Goal: Use online tool/utility: Utilize a website feature to perform a specific function

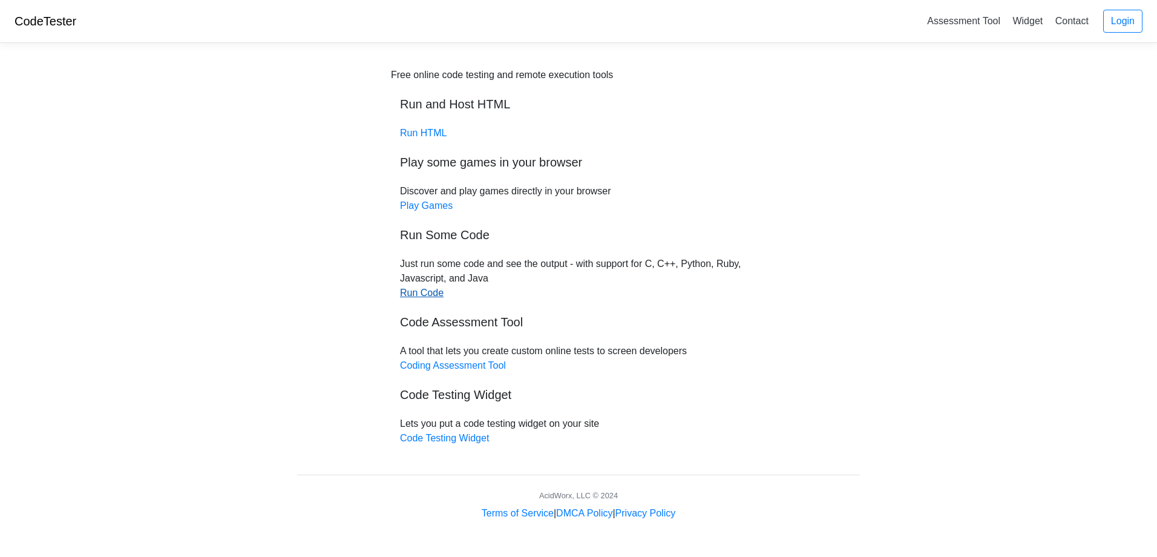
click at [419, 296] on link "Run Code" at bounding box center [422, 292] width 44 height 10
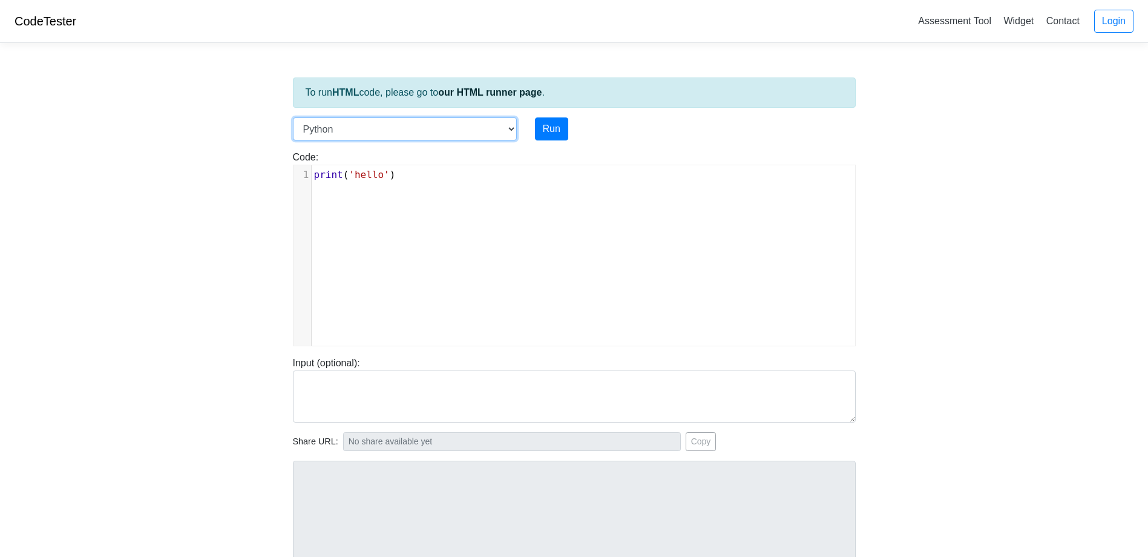
click at [506, 127] on select "C C++ Go Java Javascript Python Ruby" at bounding box center [405, 128] width 224 height 23
select select "c"
click at [293, 117] on select "C C++ Go Java Javascript Python Ruby" at bounding box center [405, 128] width 224 height 23
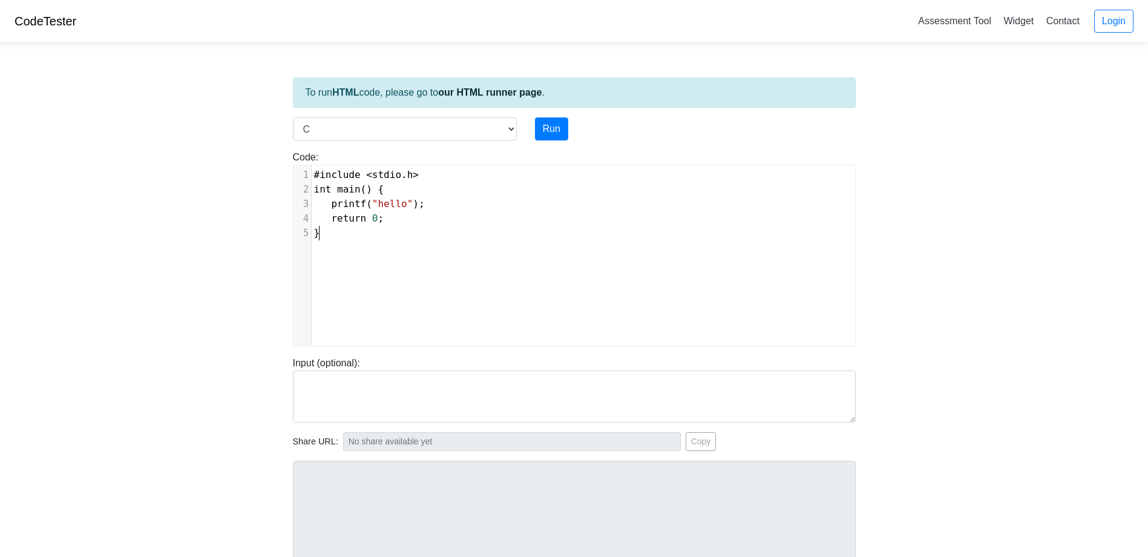
scroll to position [5, 0]
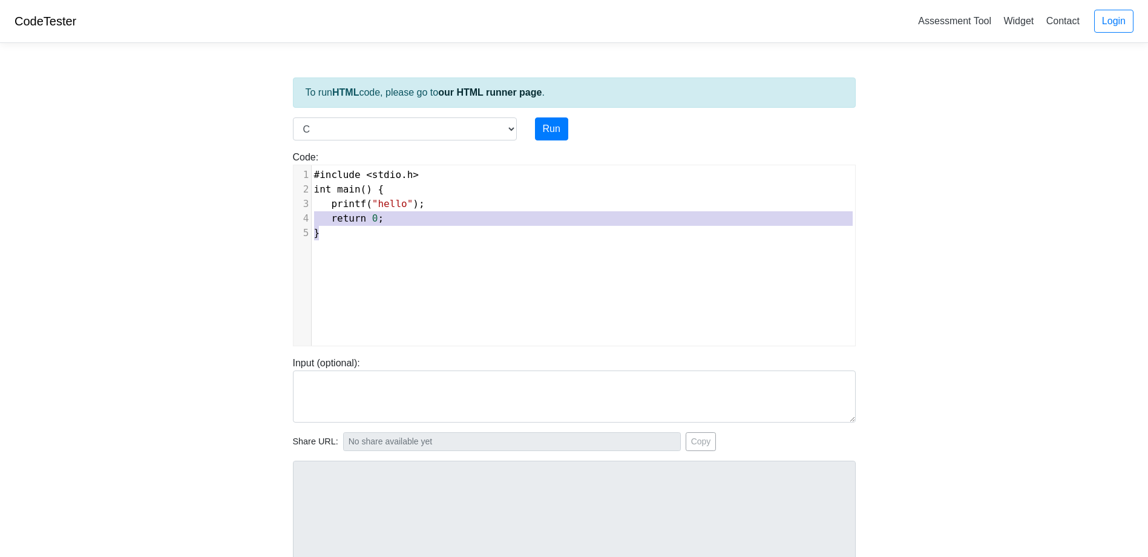
type textarea "#include <stdio.h> int main() { printf("hello"); return 0; }"
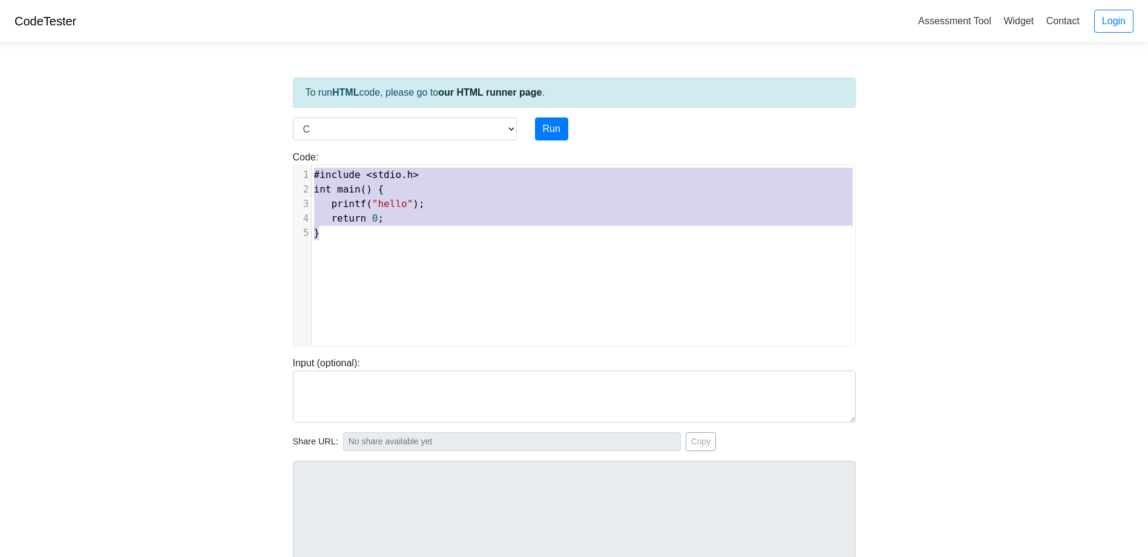
drag, startPoint x: 343, startPoint y: 245, endPoint x: 301, endPoint y: 177, distance: 80.1
click at [301, 177] on div "x 1 #include < stdio . h > 2 int main () { 3 printf ( "hello" ); 4 return 0 ; 5…" at bounding box center [583, 264] width 580 height 198
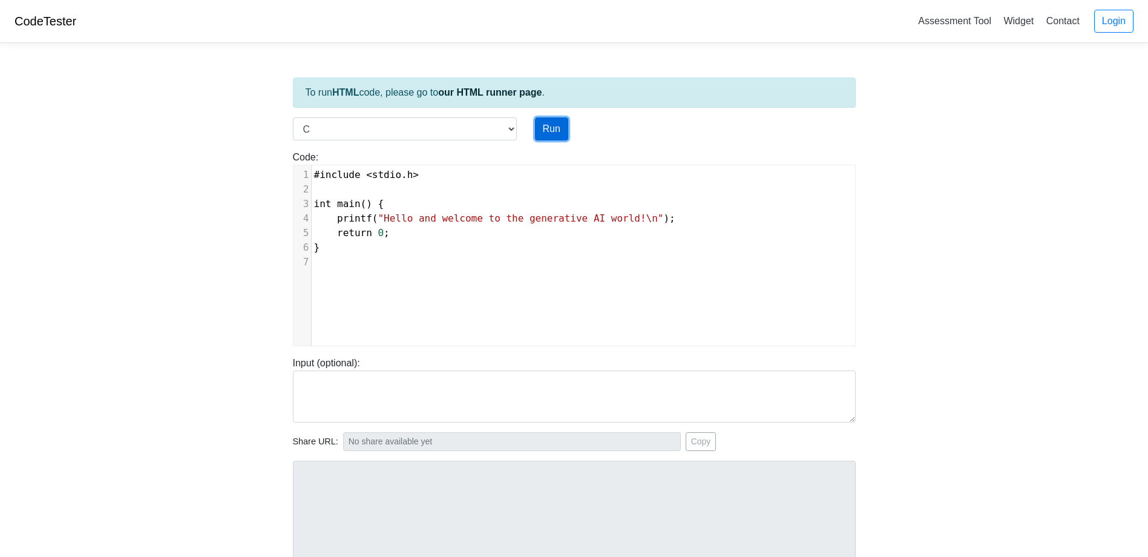
click at [552, 129] on button "Run" at bounding box center [551, 128] width 33 height 23
type input "[URL][DOMAIN_NAME]"
type textarea "Stdout: Hello and welcome to the generative AI world!"
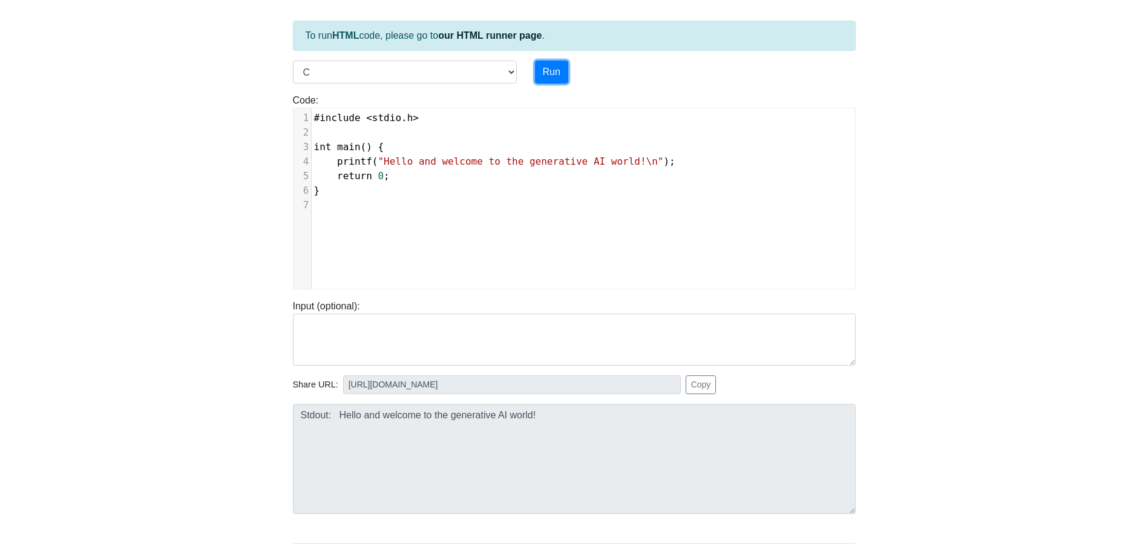
scroll to position [0, 0]
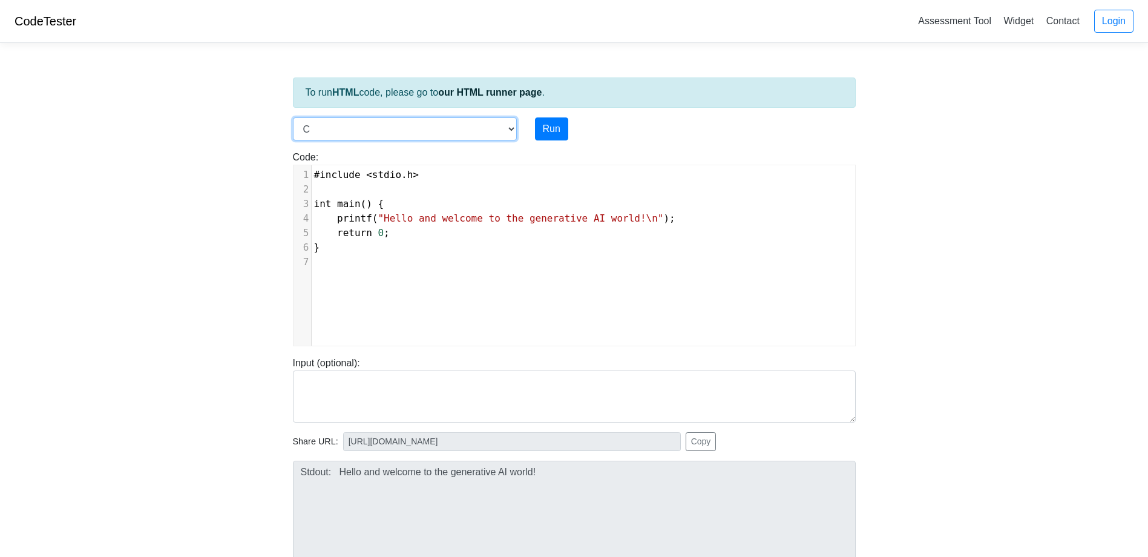
click at [501, 129] on select "C C++ Go Java Javascript Python Ruby" at bounding box center [405, 128] width 224 height 23
select select "javascript"
click at [293, 117] on select "C C++ Go Java Javascript Python Ruby" at bounding box center [405, 128] width 224 height 23
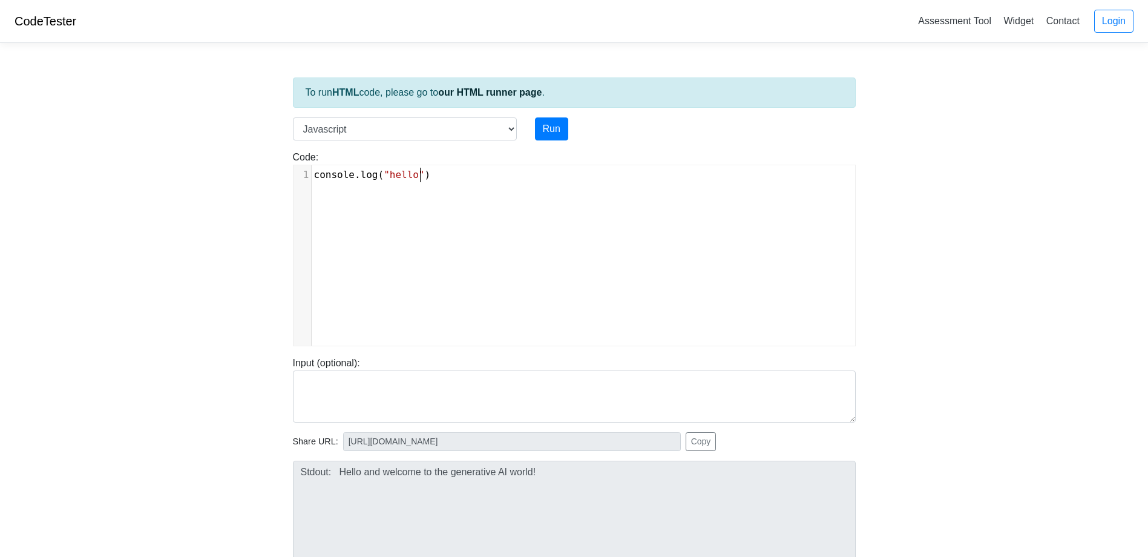
type textarea "llo")"
type textarea "console.log("hello")"
drag, startPoint x: 444, startPoint y: 176, endPoint x: 315, endPoint y: 181, distance: 128.4
click at [315, 181] on pre "console . log ( "hello" )" at bounding box center [588, 175] width 552 height 15
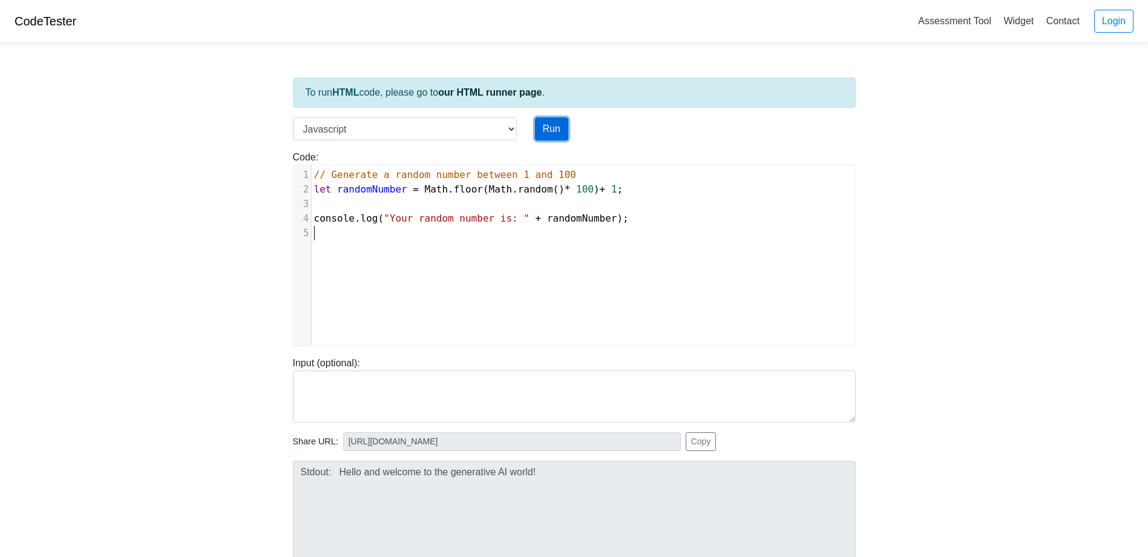
click at [551, 129] on button "Run" at bounding box center [551, 128] width 33 height 23
type input "[URL][DOMAIN_NAME]"
type textarea "Stdout: Your random number is: 75"
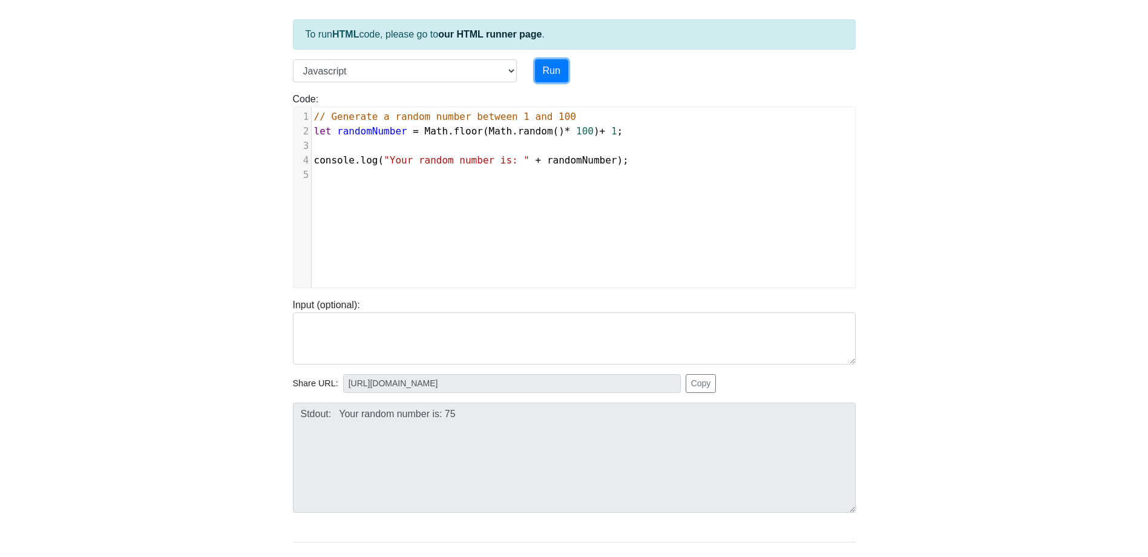
scroll to position [0, 0]
